Goal: Task Accomplishment & Management: Manage account settings

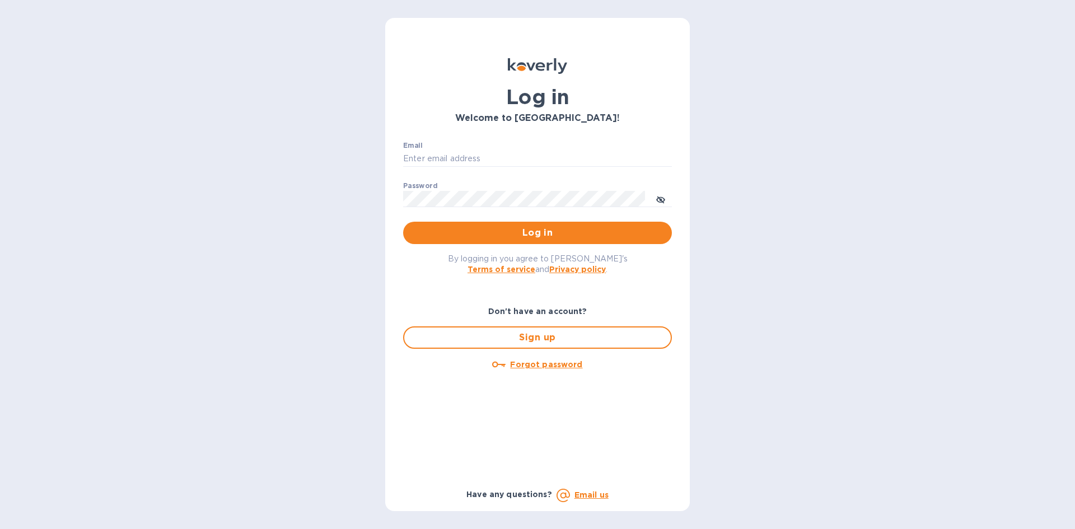
type input "LAYLA@SKYFLOORINGUSA.COM"
click at [619, 218] on p "​" at bounding box center [537, 215] width 269 height 13
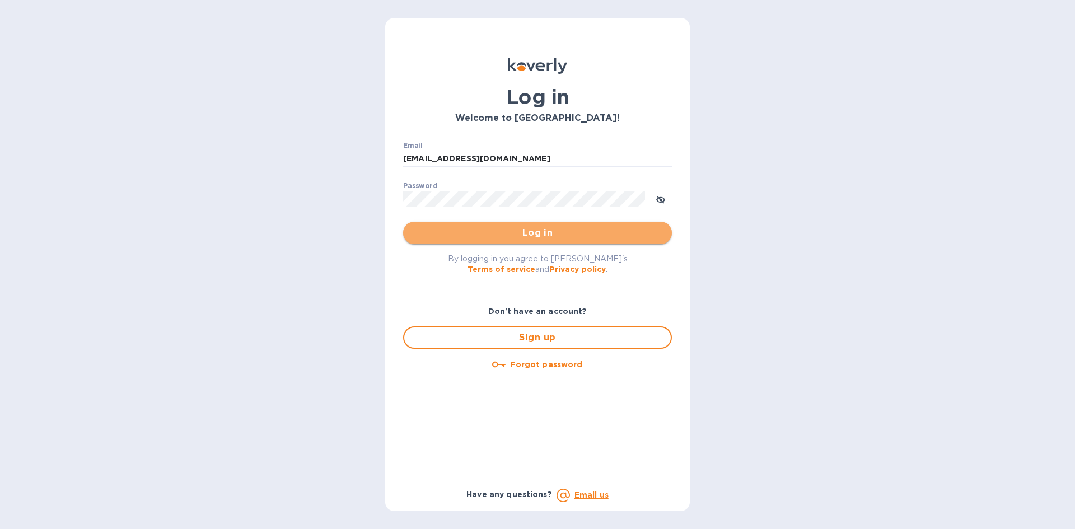
click at [619, 223] on button "Log in" at bounding box center [537, 233] width 269 height 22
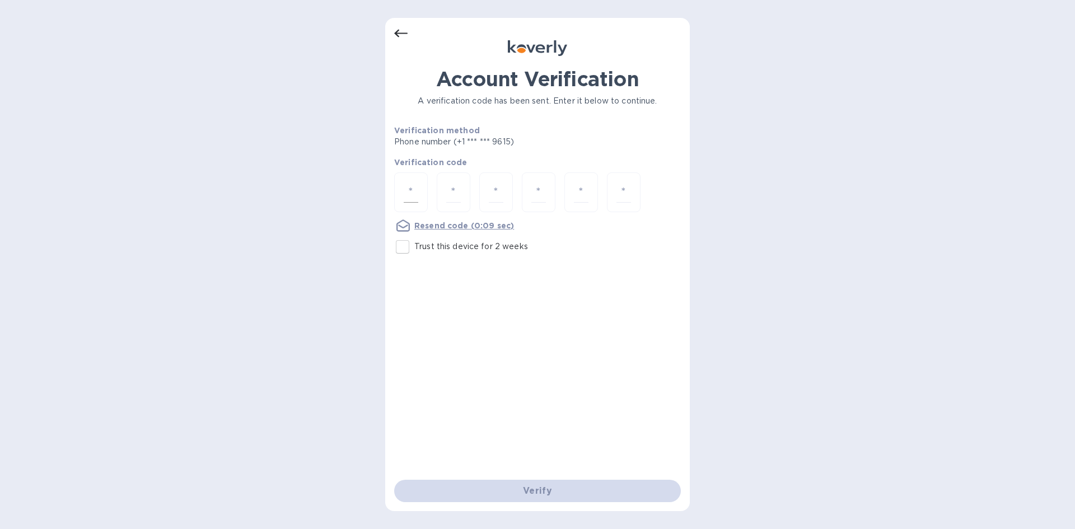
click at [417, 193] on input "number" at bounding box center [411, 192] width 15 height 21
type input "4"
type input "5"
type input "8"
type input "6"
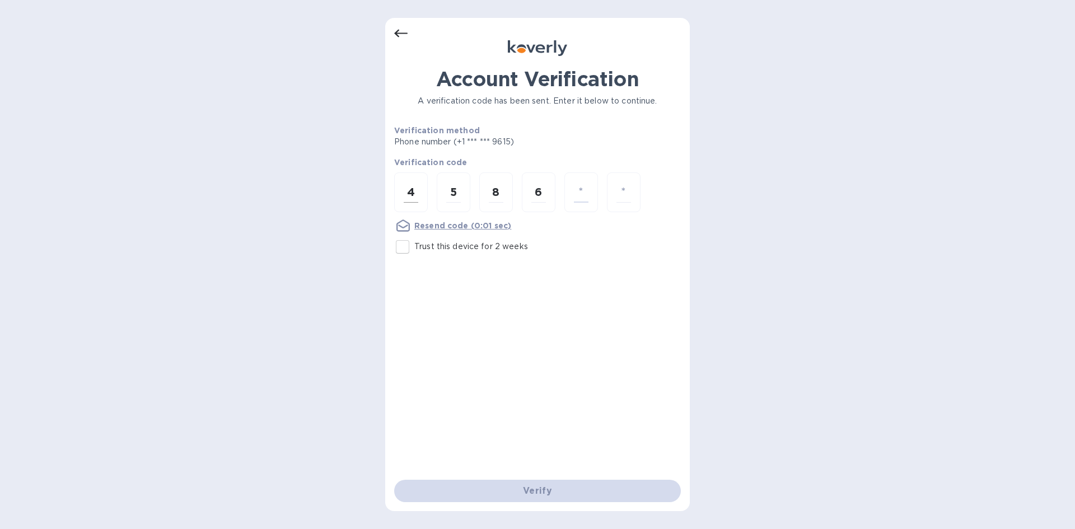
type input "3"
type input "9"
